Goal: Task Accomplishment & Management: Manage account settings

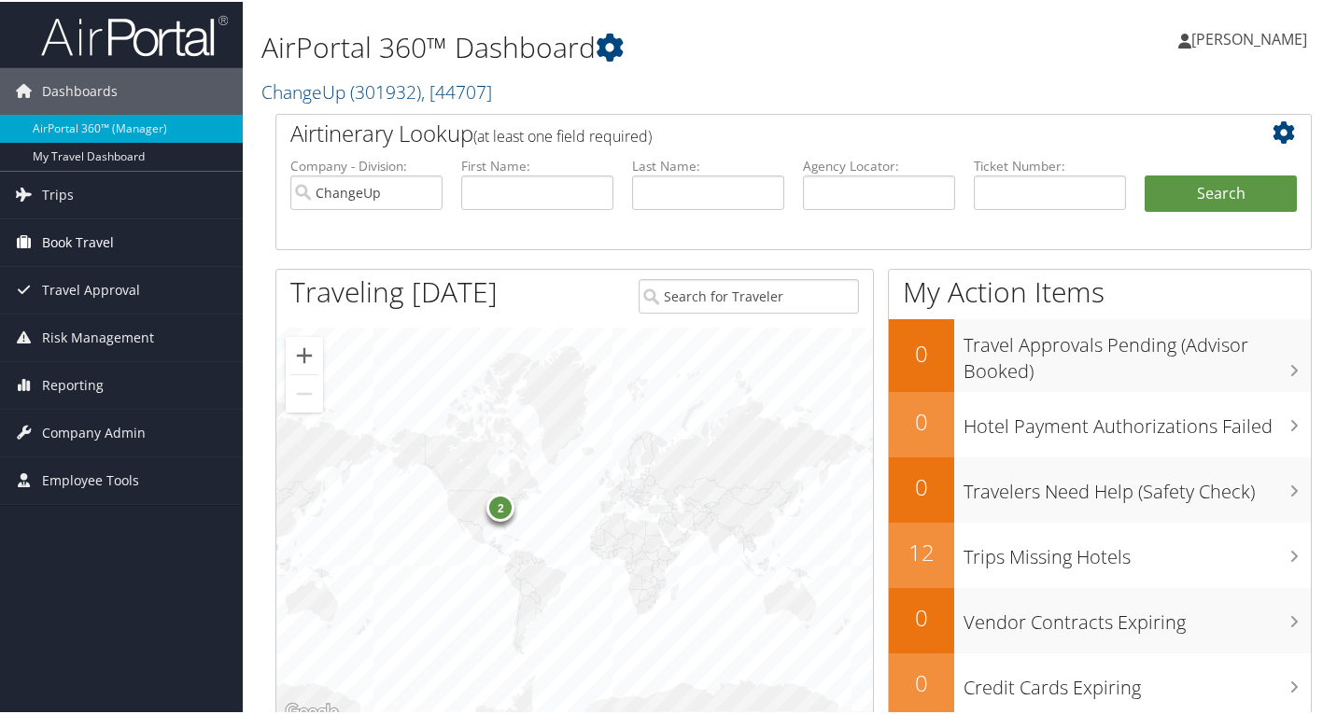
click at [107, 239] on span "Book Travel" at bounding box center [78, 240] width 72 height 47
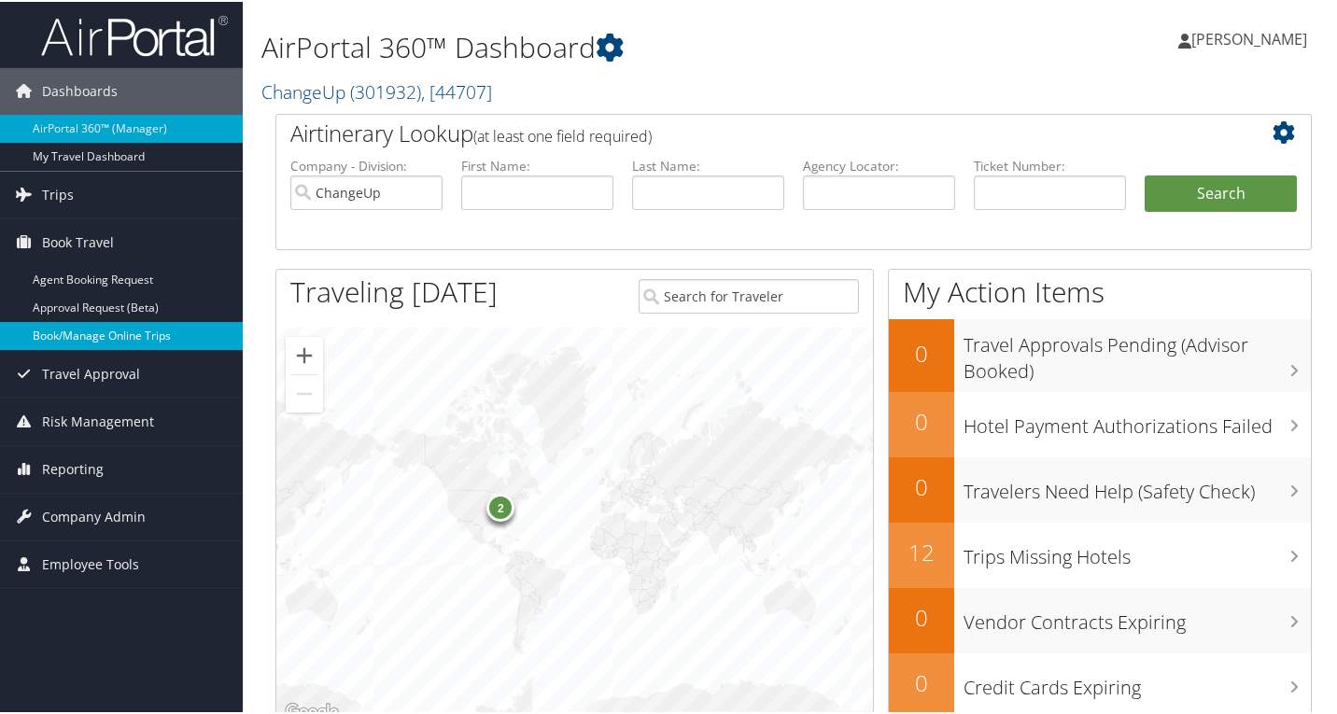
click at [130, 337] on link "Book/Manage Online Trips" at bounding box center [121, 334] width 243 height 28
click at [75, 509] on span "Company Admin" at bounding box center [94, 515] width 104 height 47
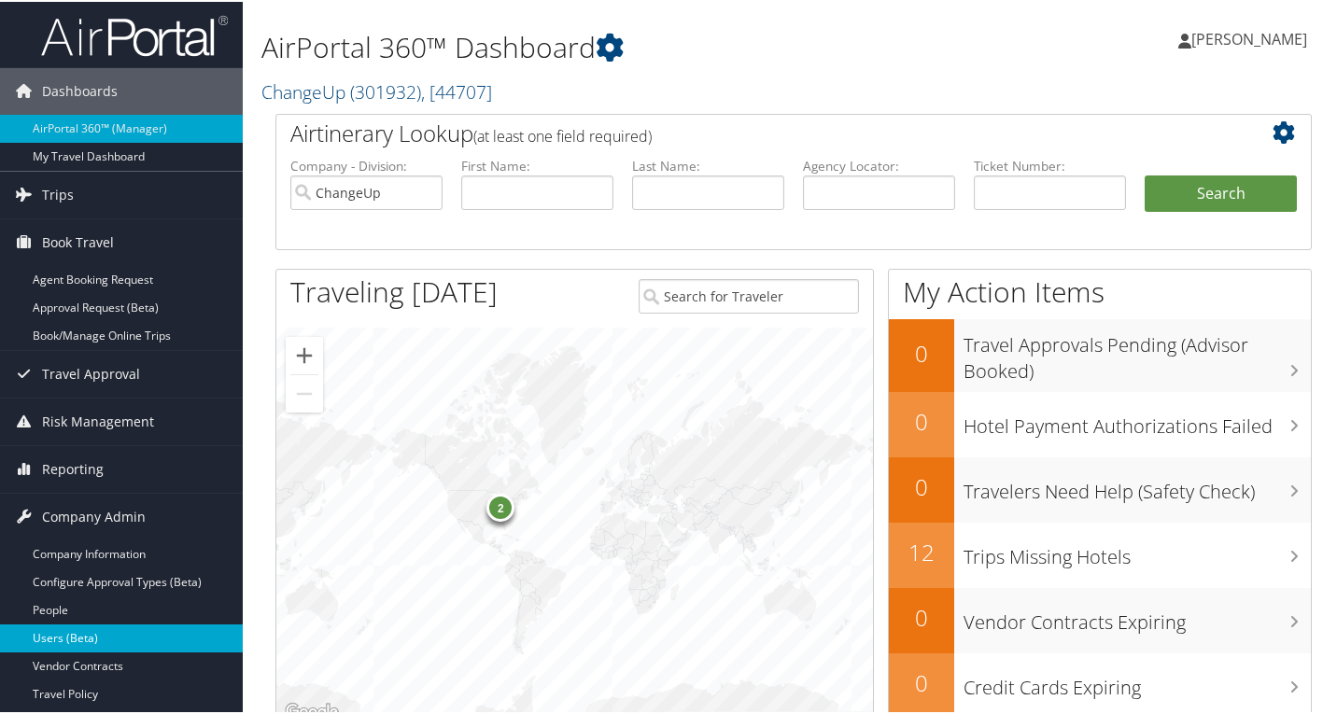
click at [86, 642] on link "Users (Beta)" at bounding box center [121, 637] width 243 height 28
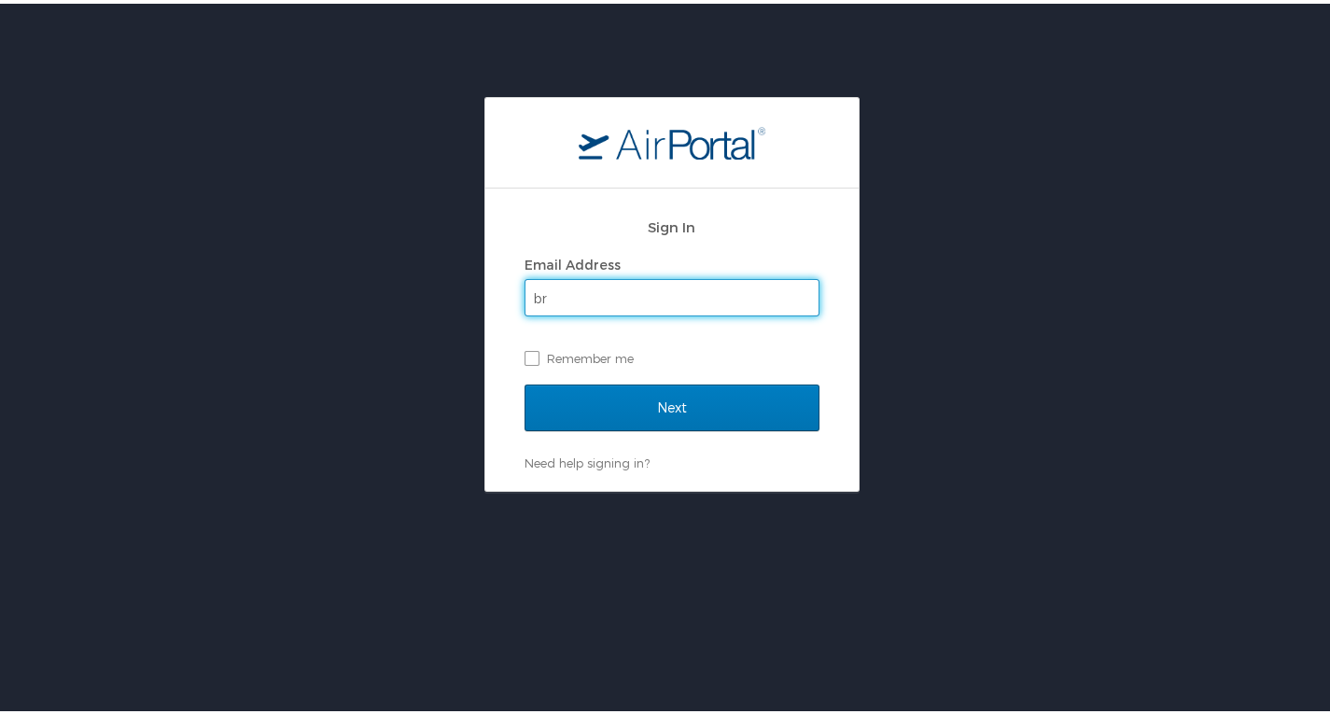
type input "[PERSON_NAME][EMAIL_ADDRESS][PERSON_NAME][DOMAIN_NAME]"
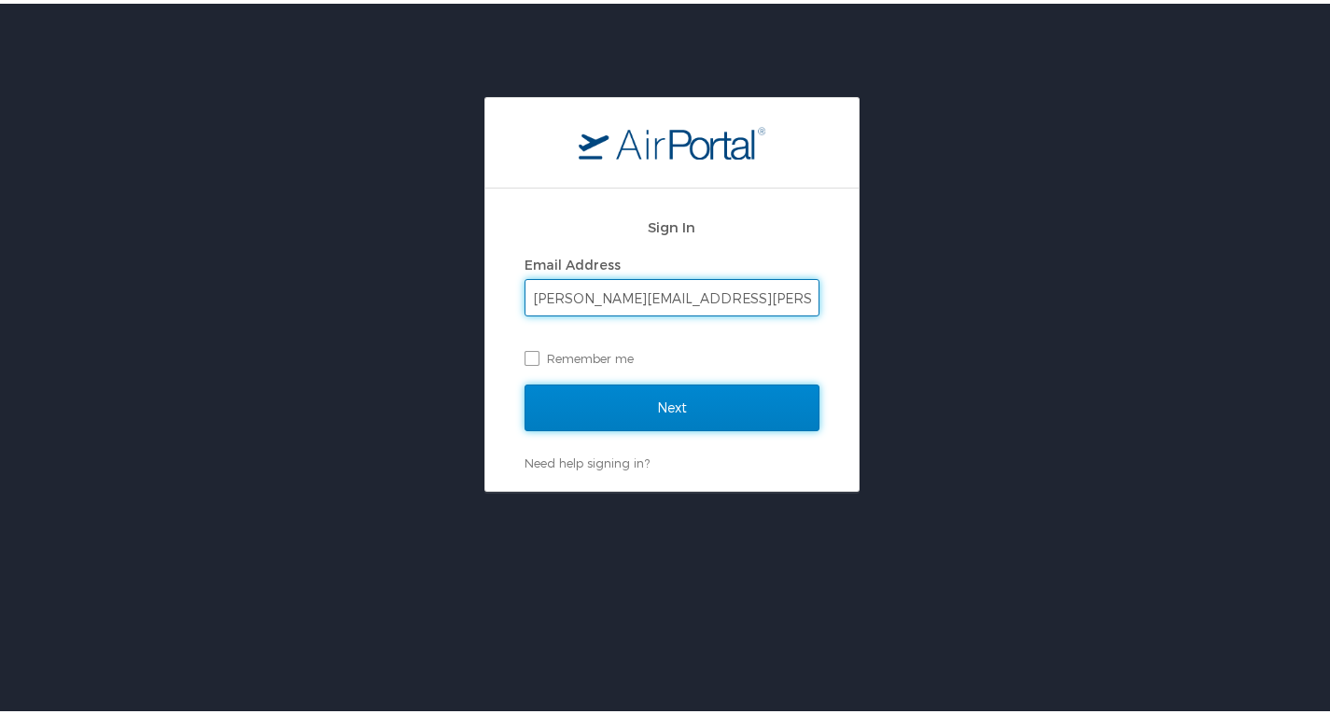
click at [687, 398] on input "Next" at bounding box center [672, 404] width 295 height 47
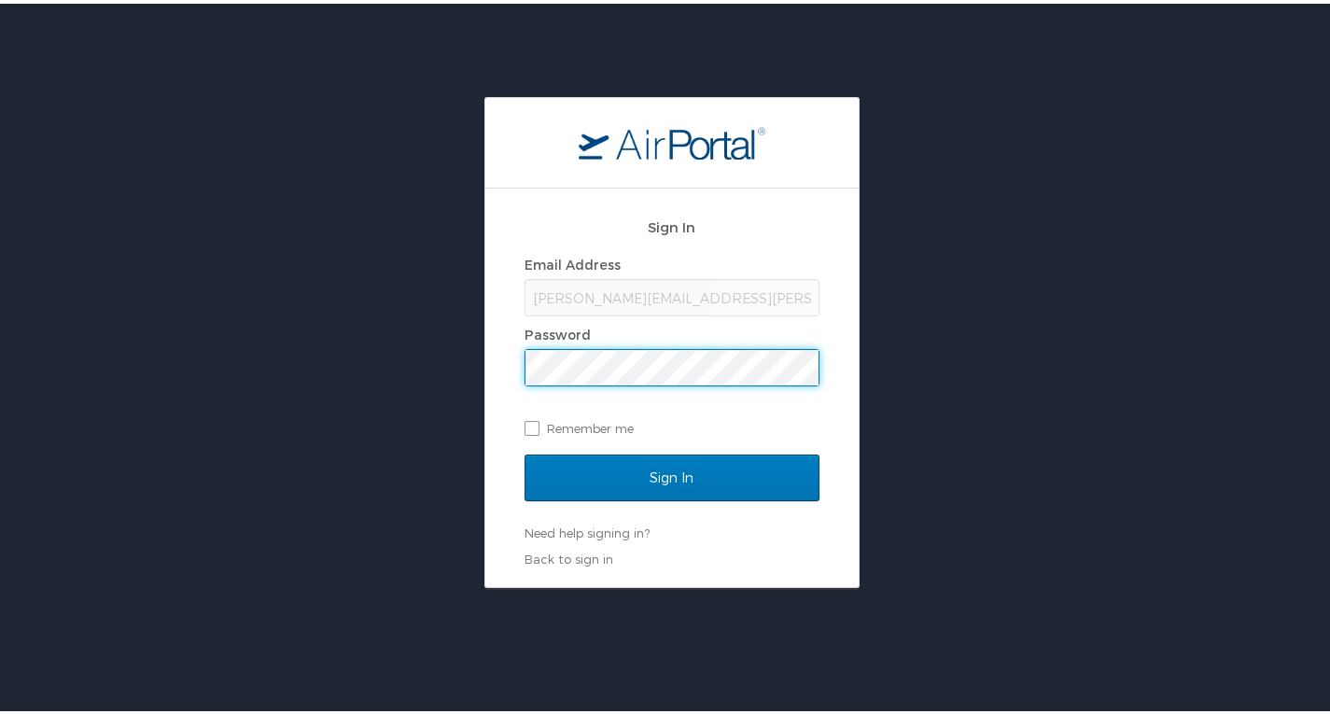
click at [525, 451] on input "Sign In" at bounding box center [672, 474] width 295 height 47
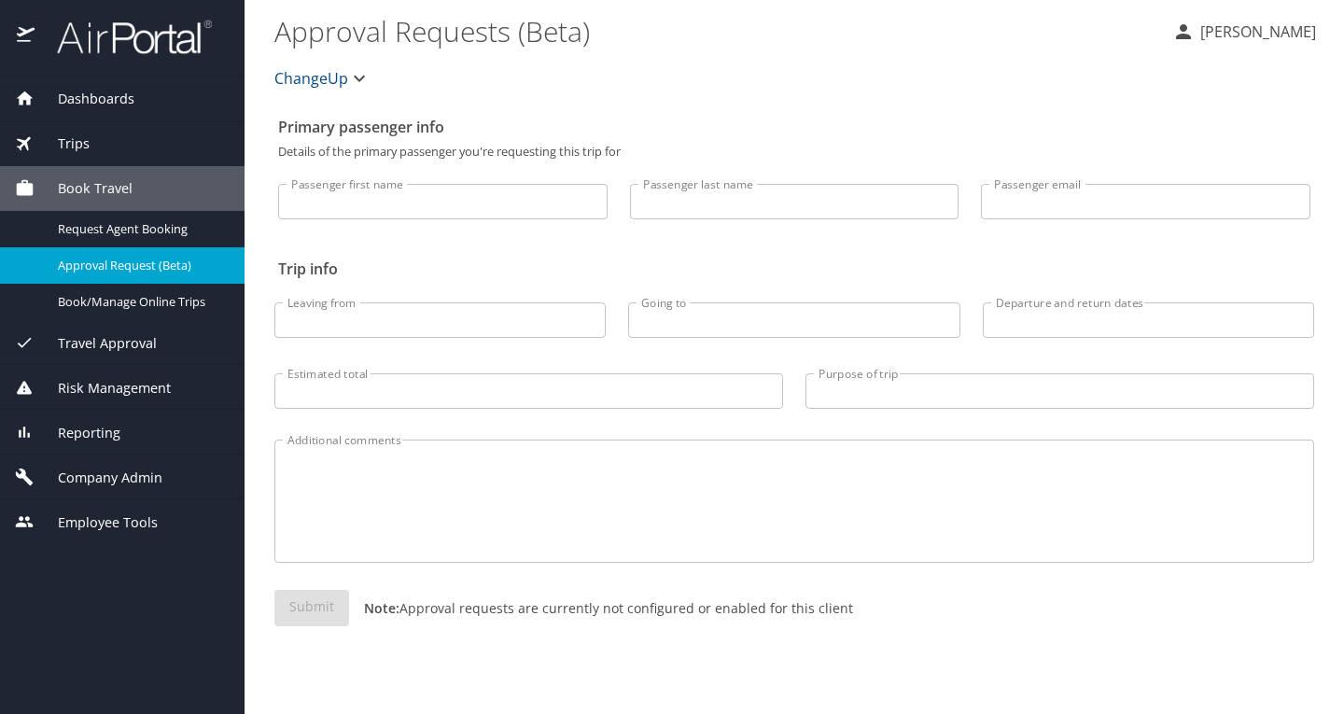
click at [119, 472] on span "Company Admin" at bounding box center [99, 478] width 128 height 21
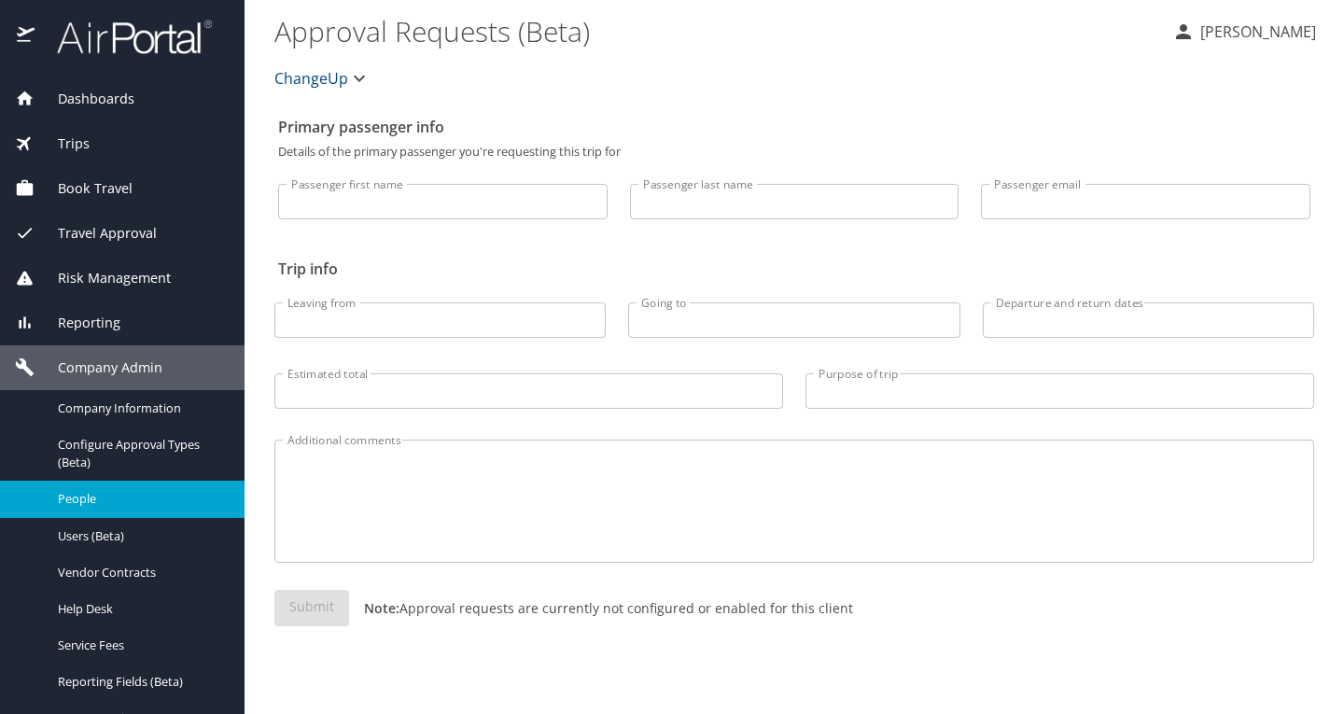
click at [105, 502] on span "People" at bounding box center [140, 499] width 164 height 18
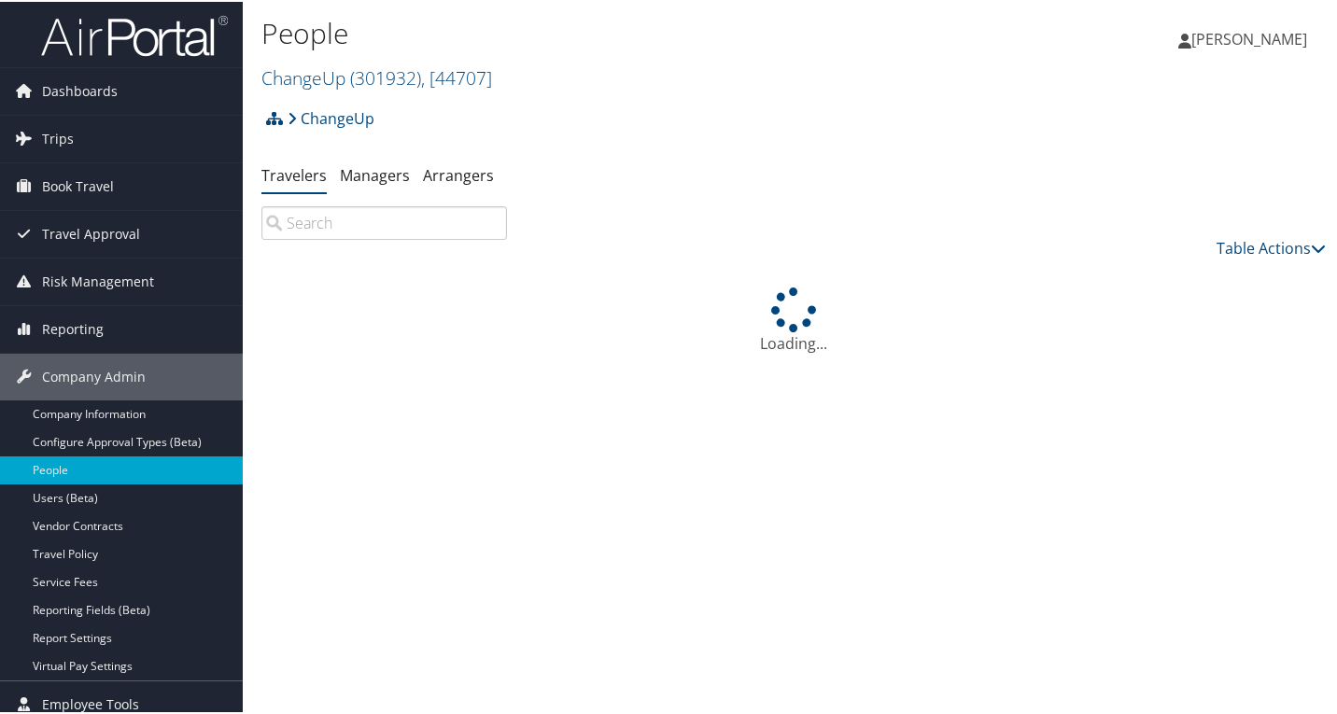
click at [375, 227] on input "search" at bounding box center [383, 221] width 245 height 34
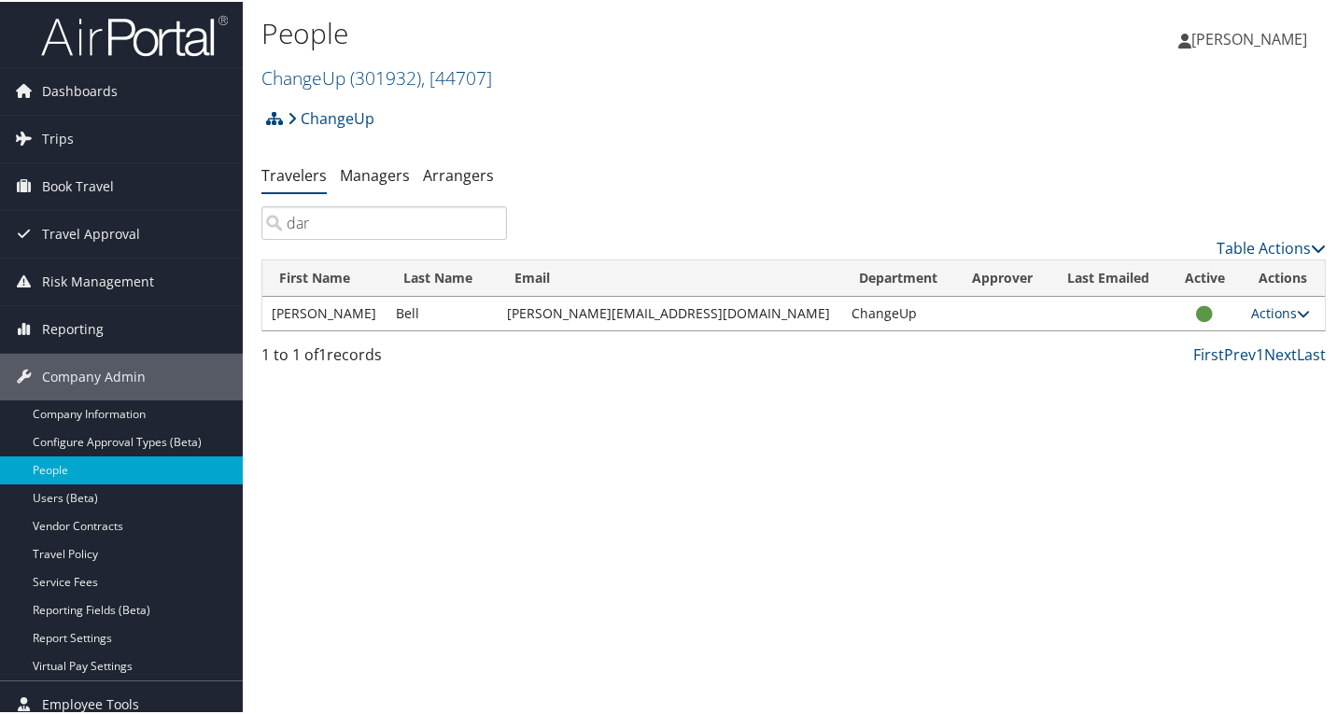
type input "dar"
click at [1256, 316] on link "Actions" at bounding box center [1280, 311] width 59 height 18
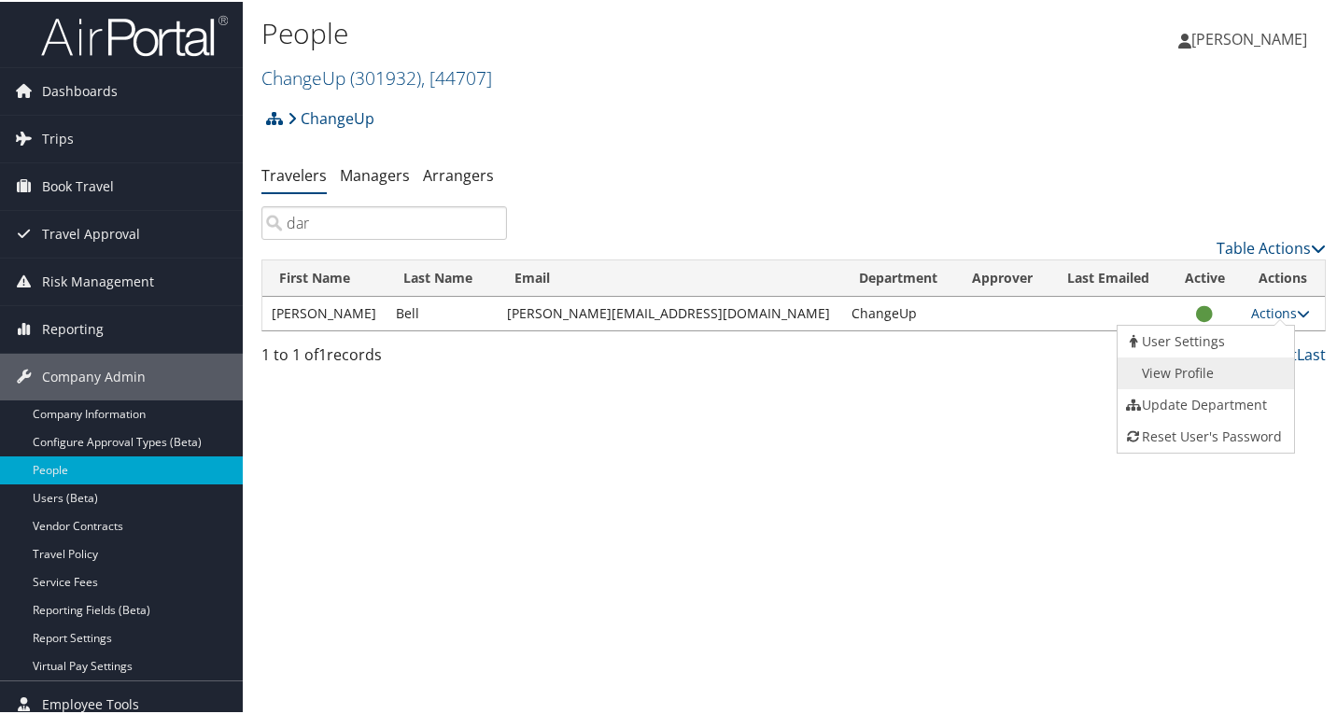
click at [1198, 364] on link "View Profile" at bounding box center [1203, 372] width 172 height 32
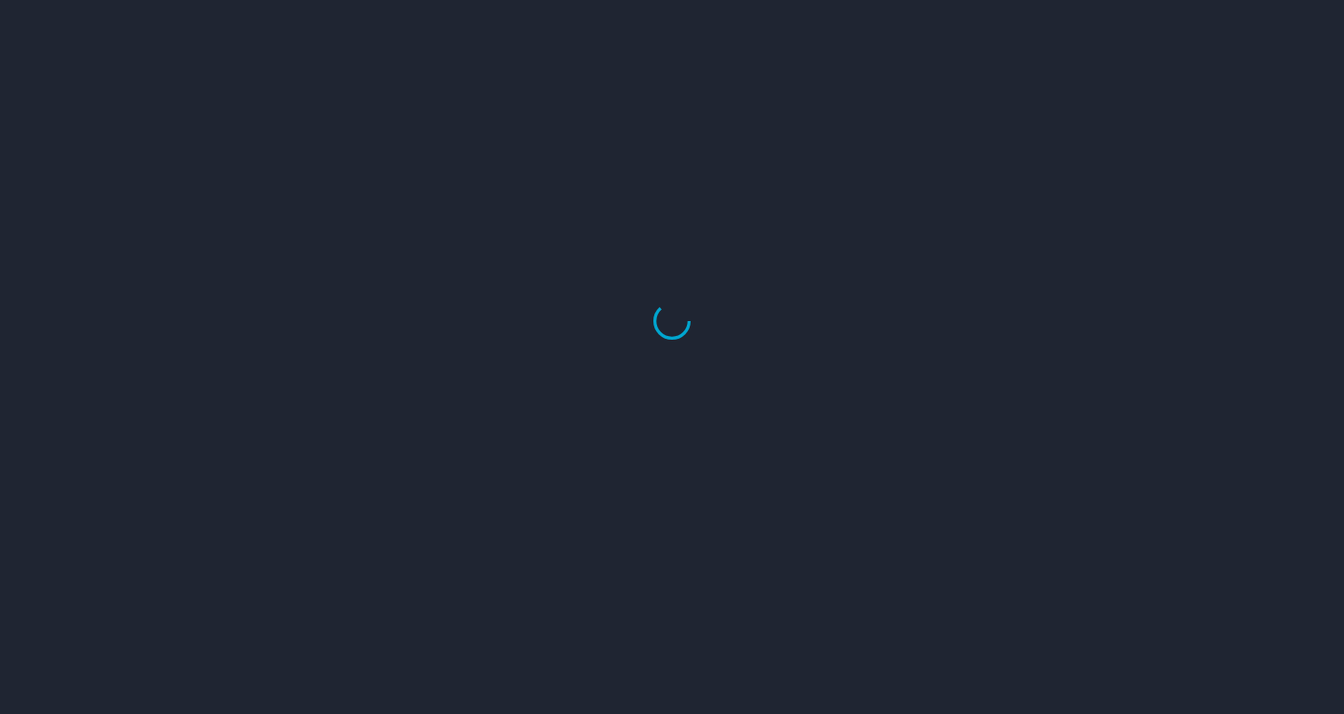
select select "US"
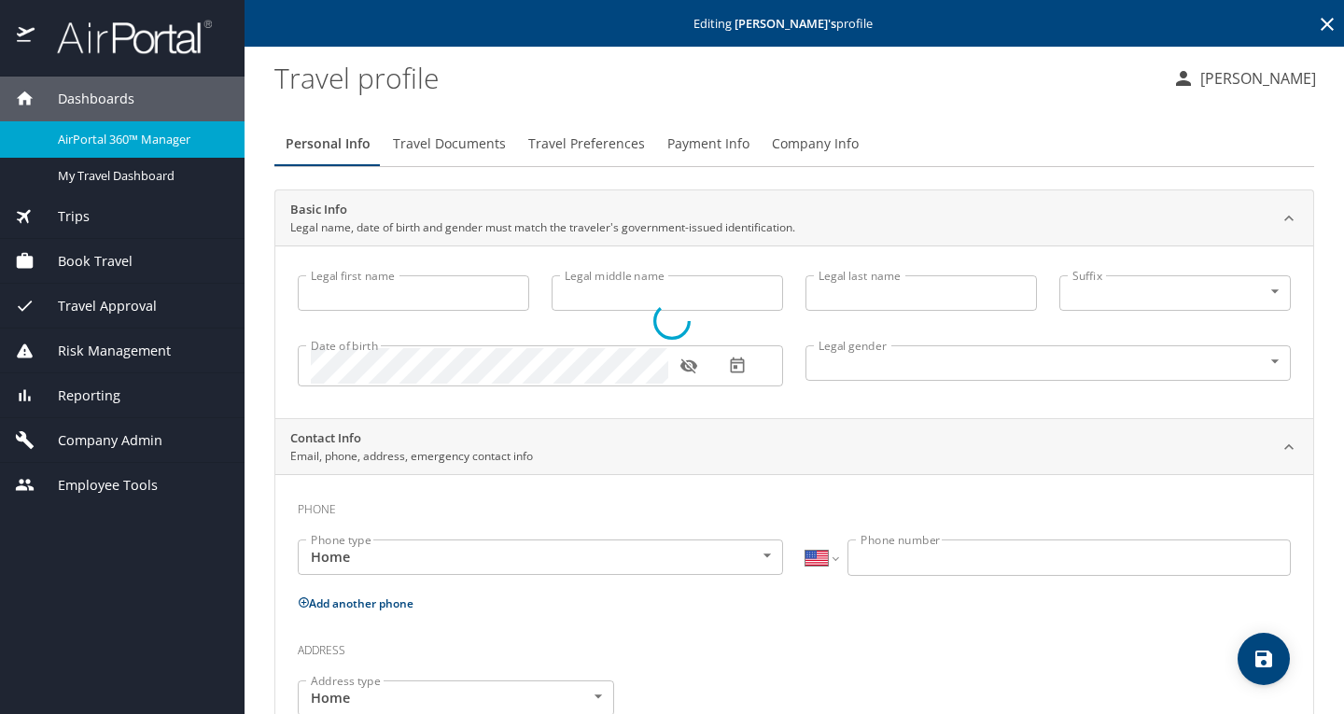
type input "Darryl"
type input "Bell"
type input "Male"
type input "Nicole"
type input "Bell"
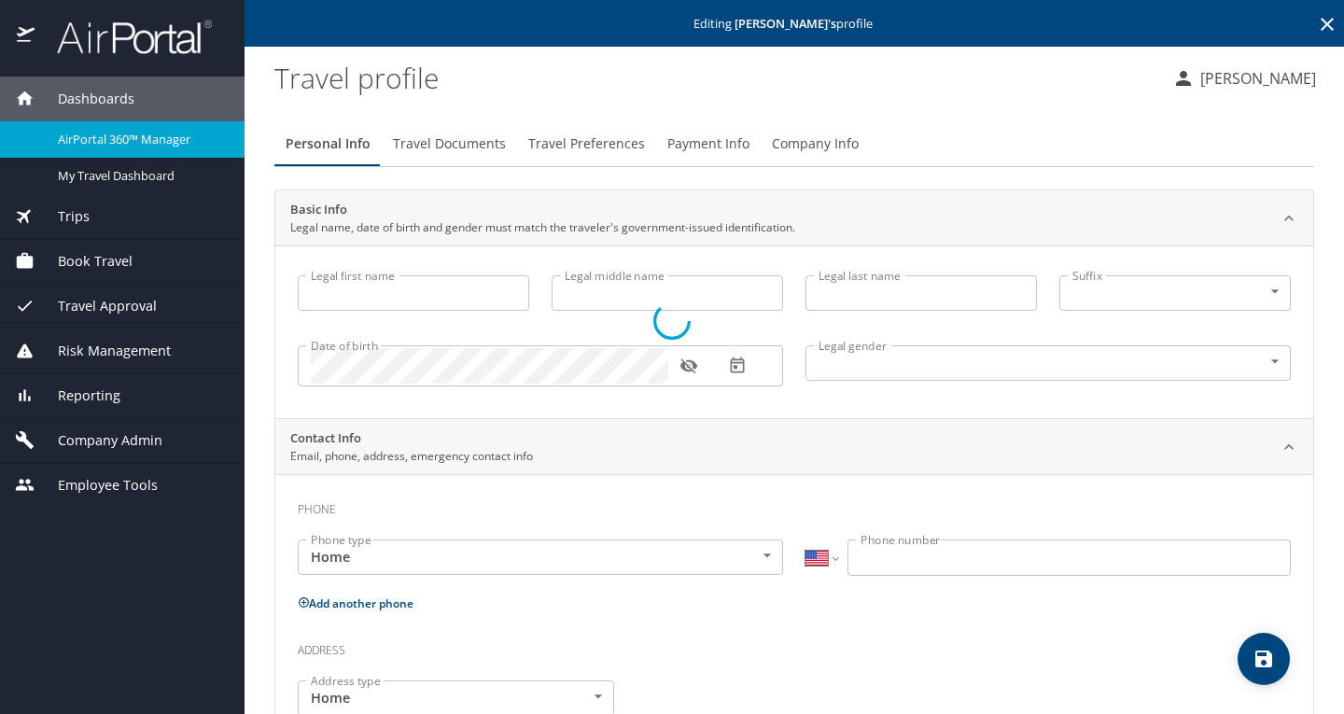
type input "(773) 896-8050"
type input "United States of America"
type input "Ohio"
select select "US"
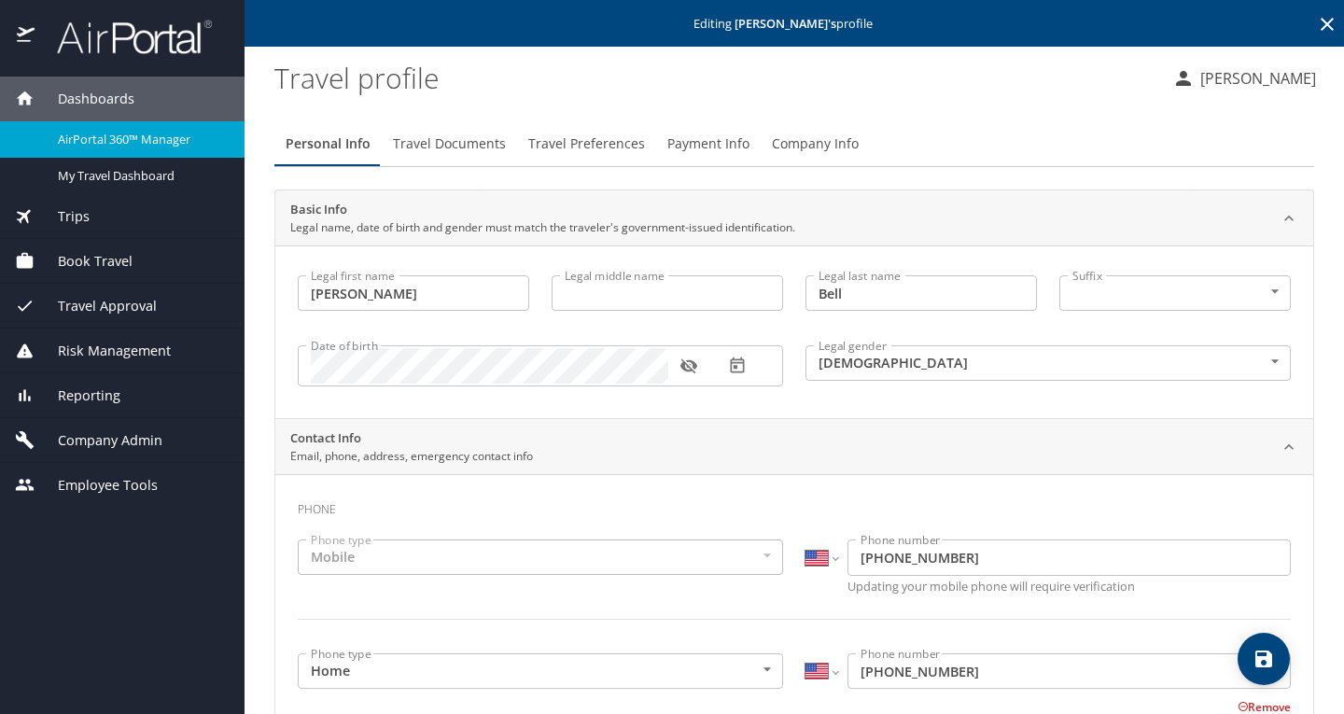
click at [559, 144] on span "Travel Preferences" at bounding box center [586, 144] width 117 height 23
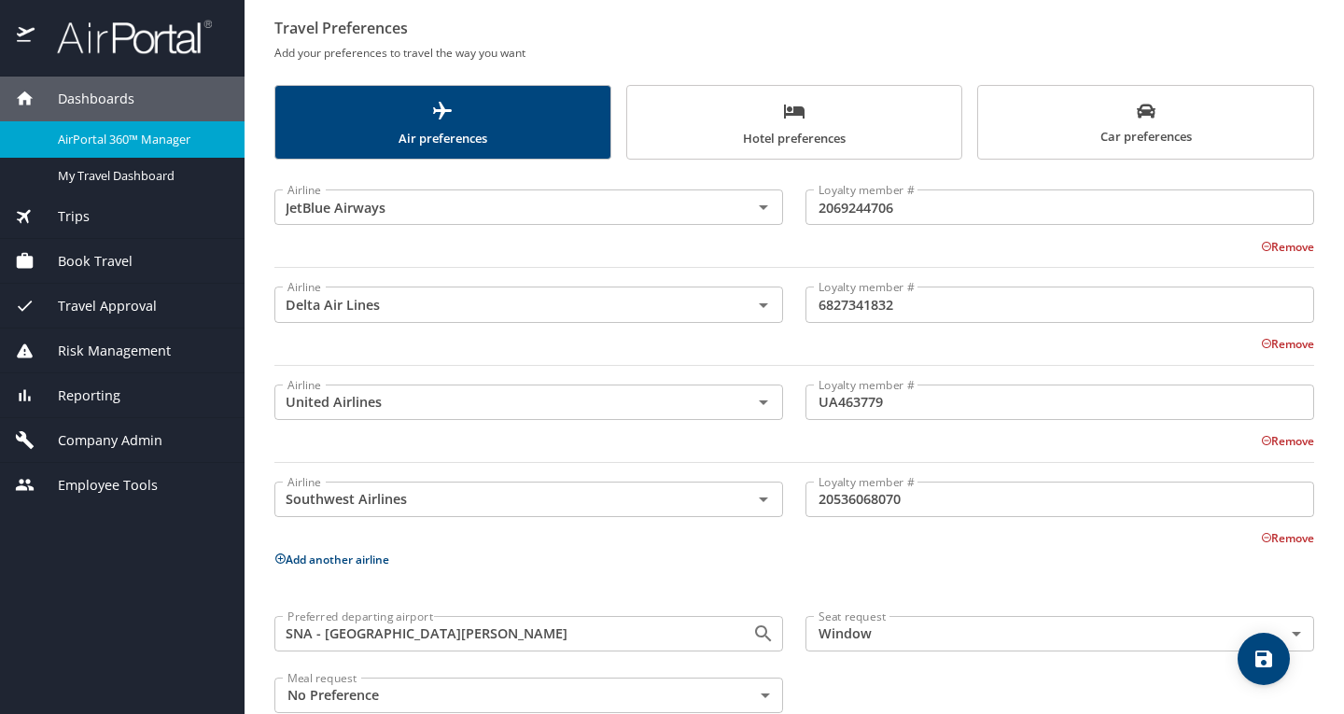
scroll to position [216, 0]
